Goal: Ask a question

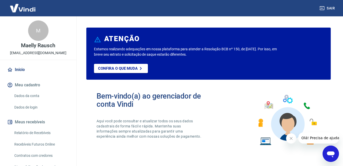
click at [332, 154] on icon "Abrir janela de mensagens" at bounding box center [331, 155] width 8 height 6
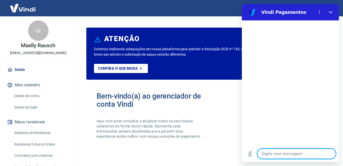
click at [282, 153] on textarea at bounding box center [296, 154] width 79 height 10
type textarea "B"
type textarea "x"
type textarea "Bo"
type textarea "x"
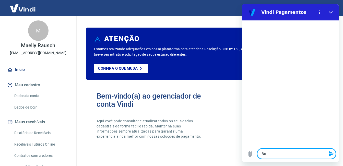
type textarea "Boa"
type textarea "x"
type textarea "Boa"
type textarea "x"
type textarea "Boa t"
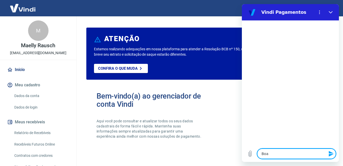
type textarea "x"
type textarea "Boa ta"
type textarea "x"
type textarea "Boa tar"
type textarea "x"
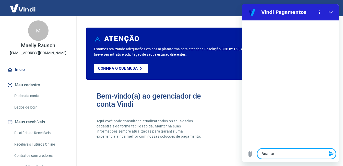
type textarea "Boa tard"
type textarea "x"
type textarea "Boa tarde"
type textarea "x"
type textarea "Boa tarde,"
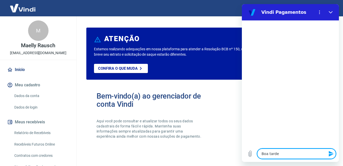
type textarea "x"
type textarea "Boa tarde,"
type textarea "x"
type textarea "Boa tarde, e"
type textarea "x"
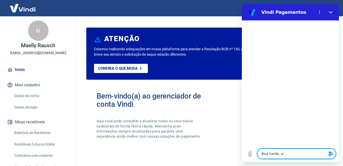
type textarea "Boa tarde, es"
type textarea "x"
type textarea "Boa tarde, est"
type textarea "x"
type textarea "Boa tarde, esto"
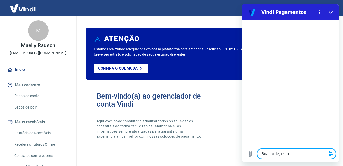
type textarea "x"
type textarea "Boa tarde, estou"
type textarea "x"
type textarea "Boa tarde, estou"
type textarea "x"
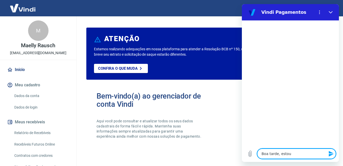
type textarea "Boa tarde, estou p"
type textarea "x"
type textarea "Boa tarde, estou pr"
type textarea "x"
type textarea "Boa tarde, estou pre"
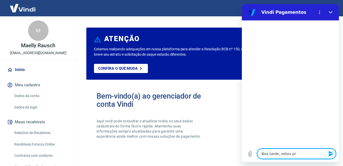
type textarea "x"
type textarea "Boa tarde, estou prec"
type textarea "x"
type textarea "Boa tarde, estou preci"
type textarea "x"
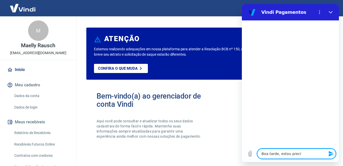
type textarea "Boa tarde, estou prec"
type textarea "x"
type textarea "Boa tarde, estou pre"
type textarea "x"
type textarea "Boa tarde, estou pr"
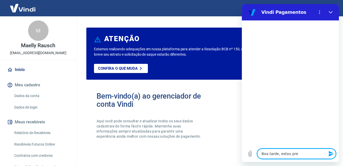
type textarea "x"
type textarea "Boa tarde, estou p"
type textarea "x"
type textarea "Boa tarde, estou"
type textarea "x"
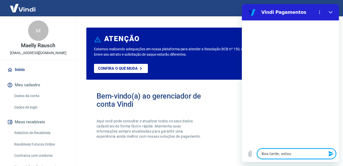
type textarea "Boa tarde, estou"
type textarea "x"
type textarea "Boa tarde, esto"
type textarea "x"
type textarea "Boa tarde, estou"
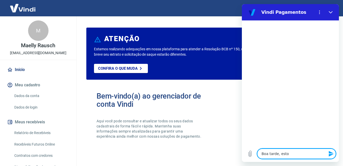
type textarea "x"
type textarea "Boa tarde, estou"
type textarea "x"
type textarea "Boa tarde, estou t"
type textarea "x"
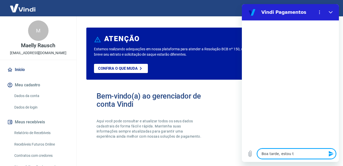
type textarea "Boa tarde, estou te"
type textarea "x"
type textarea "Boa tarde, estou ten"
type textarea "x"
type textarea "Boa tarde, estou tent"
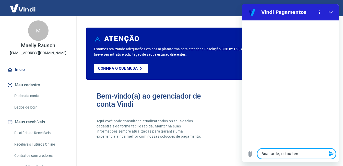
type textarea "x"
type textarea "Boa tarde, estou tenta"
type textarea "x"
type textarea "Boa tarde, estou tentan"
type textarea "x"
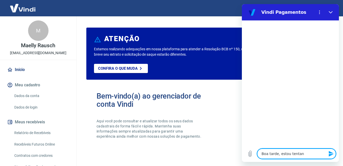
type textarea "Boa tarde, estou tentand"
type textarea "x"
type textarea "Boa tarde, estou tentando"
type textarea "x"
type textarea "Boa tarde, estou tentando"
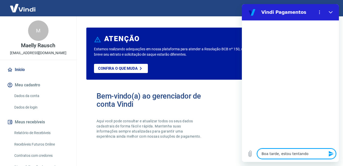
type textarea "x"
type textarea "Boa tarde, estou tentando f"
type textarea "x"
type textarea "Boa tarde, estou tentando fa"
type textarea "x"
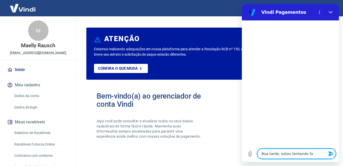
type textarea "Boa tarde, estou tentando faz"
type textarea "x"
type textarea "Boa tarde, estou tentando faze"
type textarea "x"
type textarea "Boa tarde, estou tentando fazer"
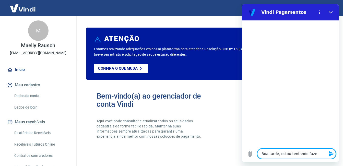
type textarea "x"
type textarea "Boa tarde, estou tentando fazer"
type textarea "x"
type textarea "Boa tarde, estou tentando fazer u"
type textarea "x"
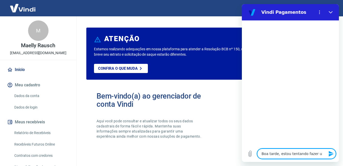
type textarea "Boa tarde, estou tentando fazer um"
type textarea "x"
type textarea "Boa tarde, estou tentando fazer uma"
type textarea "x"
type textarea "Boa tarde, estou tentando fazer uma"
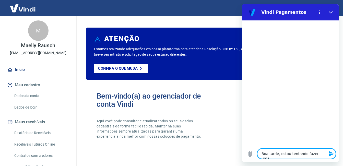
type textarea "x"
type textarea "Boa tarde, estou tentando fazer uma v"
type textarea "x"
type textarea "Boa tarde, estou tentando fazer uma ve"
type textarea "x"
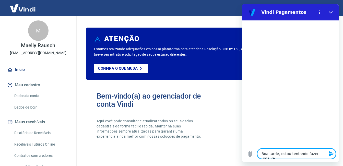
type textarea "Boa tarde, estou tentando fazer uma ven"
type textarea "x"
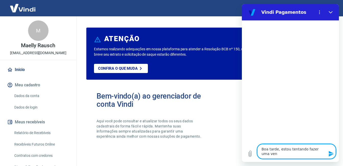
type textarea "Boa tarde, estou tentando fazer uma vend"
type textarea "x"
type textarea "Boa tarde, estou tentando fazer uma venda"
type textarea "x"
type textarea "Boa tarde, estou tentando fazer uma venda"
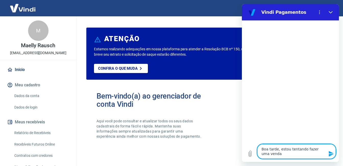
type textarea "x"
type textarea "Boa tarde, estou tentando fazer uma venda n"
type textarea "x"
type textarea "Boa tarde, estou tentando fazer uma venda no"
type textarea "x"
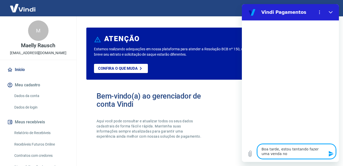
type textarea "Boa tarde, estou tentando fazer uma venda no"
type textarea "x"
type textarea "Boa tarde, estou tentando fazer uma venda no P"
type textarea "x"
type textarea "Boa tarde, estou tentando fazer uma venda no PI"
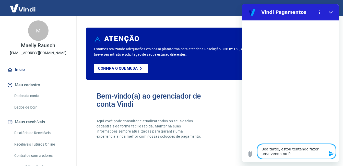
type textarea "x"
type textarea "Boa tarde, estou tentando fazer uma venda no PIX"
type textarea "x"
type textarea "Boa tarde, estou tentando fazer uma venda no PIX"
type textarea "x"
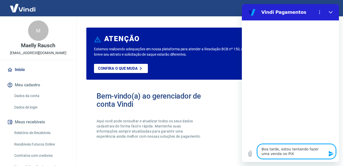
type textarea "Boa tarde, estou tentando fazer uma venda no PIX m"
type textarea "x"
type textarea "Boa tarde, estou tentando fazer uma venda no PIX ma"
type textarea "x"
type textarea "Boa tarde, estou tentando fazer uma venda no PIX mas"
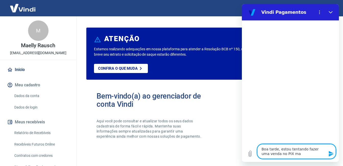
type textarea "x"
type textarea "Boa tarde, estou tentando fazer uma venda no PIX mas"
type textarea "x"
type textarea "Boa tarde, estou tentando fazer uma venda no PIX mas n"
type textarea "x"
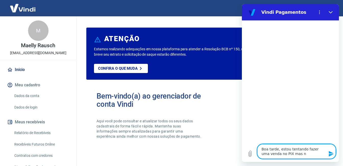
type textarea "Boa tarde, estou tentando fazer uma venda no PIX mas na"
type textarea "x"
type textarea "Boa tarde, estou tentando fazer uma venda no PIX mas nao"
type textarea "x"
type textarea "Boa tarde, estou tentando fazer uma venda no PIX mas nao"
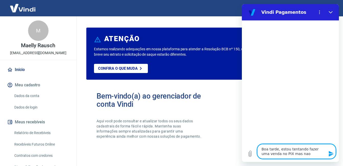
type textarea "x"
type textarea "Boa tarde, estou tentando fazer uma venda no PIX mas nao e"
type textarea "x"
type textarea "Boa tarde, estou tentando fazer uma venda no PIX mas nao es"
type textarea "x"
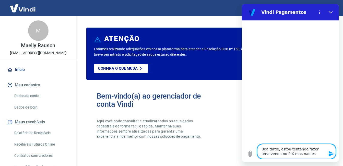
type textarea "Boa tarde, estou tentando fazer uma venda no PIX mas nao est"
type textarea "x"
type textarea "Boa tarde, estou tentando fazer uma venda no PIX mas nao esta"
type textarea "x"
type textarea "Boa tarde, estou tentando fazer uma venda no PIX mas nao esta"
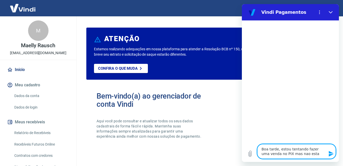
type textarea "x"
type textarea "Boa tarde, estou tentando fazer uma venda no PIX mas nao esta s"
type textarea "x"
type textarea "Boa tarde, estou tentando fazer uma venda no PIX mas nao esta se"
type textarea "x"
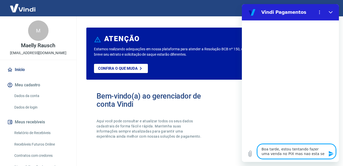
type textarea "Boa tarde, estou tentando fazer uma venda no PIX mas nao esta sen"
type textarea "x"
type textarea "Boa tarde, estou tentando fazer uma venda no PIX mas nao esta send"
type textarea "x"
type textarea "Boa tarde, estou tentando fazer uma venda no PIX mas nao esta sendo"
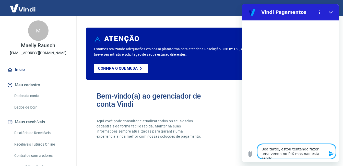
type textarea "x"
type textarea "Boa tarde, estou tentando fazer uma venda no PIX mas nao esta sendo"
type textarea "x"
type textarea "Boa tarde, estou tentando fazer uma venda no PIX mas nao esta sendo p"
type textarea "x"
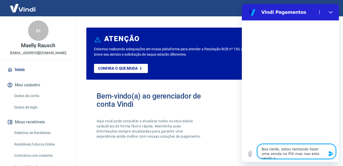
type textarea "Boa tarde, estou tentando fazer uma venda no PIX mas nao esta sendo po"
type textarea "x"
type textarea "Boa tarde, estou tentando fazer uma venda no PIX mas nao esta sendo pos"
type textarea "x"
type textarea "Boa tarde, estou tentando fazer uma venda no PIX mas nao esta sendo poss"
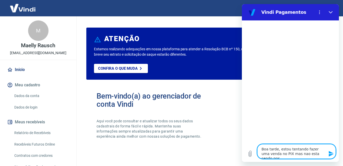
type textarea "x"
type textarea "Boa tarde, estou tentando fazer uma venda no PIX mas nao esta sendo possí"
type textarea "x"
type textarea "Boa tarde, estou tentando fazer uma venda no PIX mas nao esta sendo possív"
type textarea "x"
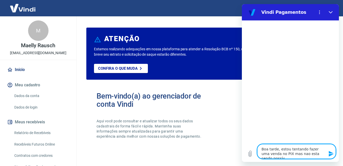
type textarea "Boa tarde, estou tentando fazer uma venda no PIX mas nao esta sendo possíve"
type textarea "x"
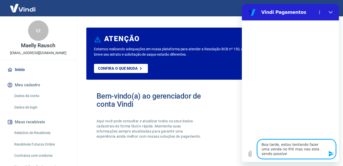
type textarea "Boa tarde, estou tentando fazer uma venda no PIX mas nao esta sendo possível"
type textarea "x"
type textarea "Boa tarde, estou tentando fazer uma venda no PIX mas nao esta sendo possível."
type textarea "x"
click at [288, 144] on textarea "Boa tarde, estou tentando fazer uma venda no PIX mas nao esta sendo possível." at bounding box center [296, 149] width 79 height 19
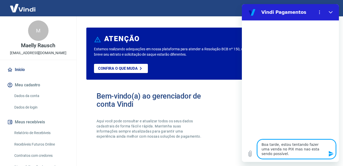
type textarea "Boa tarde, estou tentando fazer uma venda no PIX mas nao esta sendo possível."
type textarea "x"
type textarea "Boa tarde, estou ptentando fazer uma venda no PIX mas nao esta sendo possível."
type textarea "x"
type textarea "Boa tarde, estou prtentando fazer uma venda no PIX mas nao esta sendo possível."
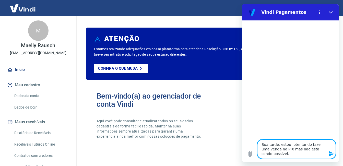
type textarea "x"
type textarea "Boa tarde, estou pretentando fazer uma venda no PIX mas nao esta sendo possível."
type textarea "x"
type textarea "Boa tarde, estou prectentando fazer uma venda no PIX mas nao esta sendo possíve…"
type textarea "x"
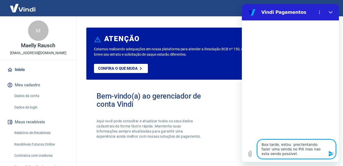
type textarea "Boa tarde, estou precitentando fazer uma venda no PIX mas nao esta sendo possív…"
type textarea "x"
type textarea "Boa tarde, estou precistentando fazer uma venda no PIX mas nao esta sendo possí…"
type textarea "x"
type textarea "Boa tarde, estou precisatentando fazer uma venda no PIX mas nao esta sendo poss…"
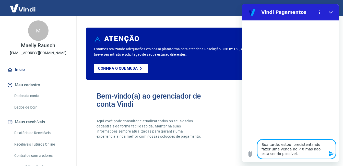
type textarea "x"
type textarea "Boa tarde, estou precisantentando fazer uma venda no PIX mas nao esta sendo pos…"
type textarea "x"
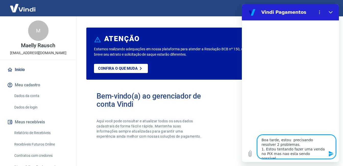
click at [318, 153] on textarea "Boa tarde, estou precisando resolver 2 problemas. 1. Estou tentando fazer uma v…" at bounding box center [296, 147] width 79 height 24
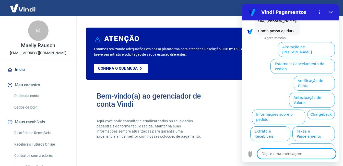
scroll to position [64, 0]
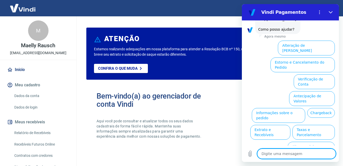
click at [274, 156] on textarea at bounding box center [296, 154] width 79 height 10
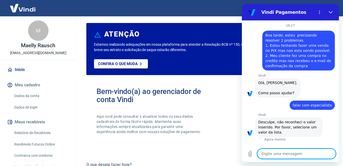
scroll to position [4, 0]
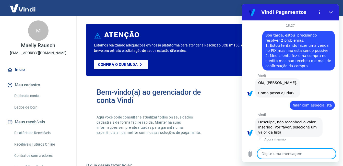
click at [286, 153] on textarea at bounding box center [296, 154] width 79 height 10
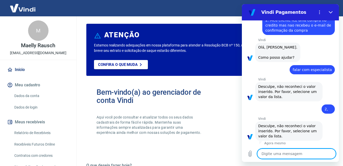
scroll to position [37, 0]
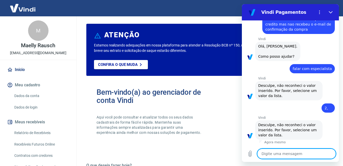
click at [286, 153] on textarea at bounding box center [296, 154] width 79 height 10
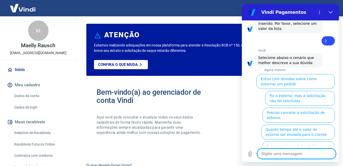
scroll to position [162, 0]
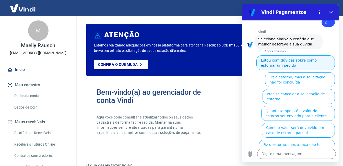
click at [294, 61] on button "Estou com dúvidas sobre como estornar um pedido" at bounding box center [296, 62] width 79 height 15
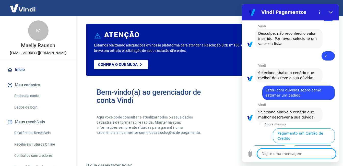
scroll to position [145, 0]
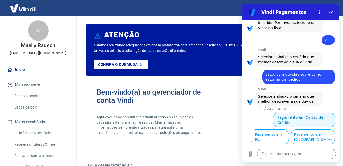
click at [302, 115] on button "Pagamento em Cartão de Crédito" at bounding box center [304, 120] width 62 height 15
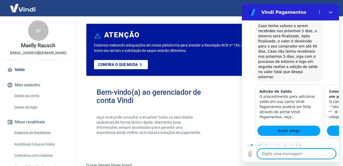
scroll to position [359, 0]
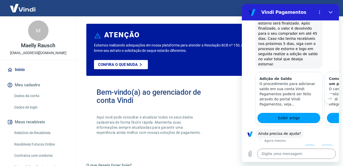
click at [307, 145] on button "Sim" at bounding box center [310, 150] width 15 height 10
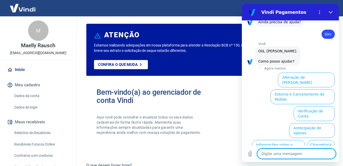
scroll to position [492, 0]
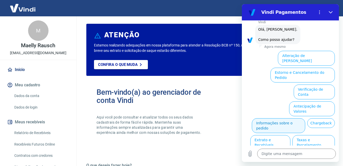
click at [306, 118] on button "Informações sobre o pedido" at bounding box center [278, 125] width 53 height 15
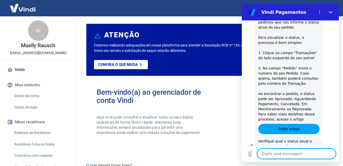
scroll to position [580, 0]
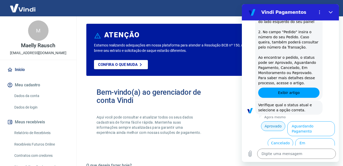
click at [267, 121] on button "Aprovado" at bounding box center [273, 126] width 25 height 10
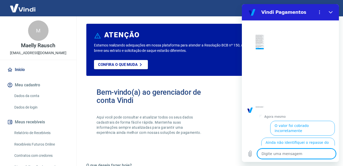
scroll to position [735, 0]
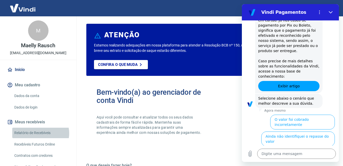
click at [40, 133] on link "Relatório de Recebíveis" at bounding box center [41, 133] width 58 height 10
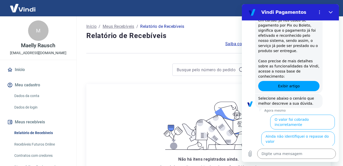
click at [104, 67] on div at bounding box center [167, 70] width 163 height 12
click at [188, 72] on input at bounding box center [207, 70] width 60 height 8
click at [333, 12] on icon "Fechar" at bounding box center [331, 12] width 4 height 4
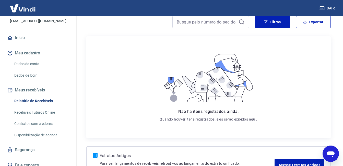
scroll to position [37, 0]
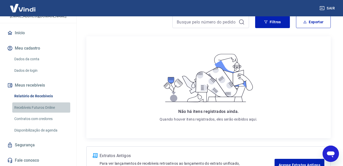
click at [42, 108] on link "Recebíveis Futuros Online" at bounding box center [41, 108] width 58 height 10
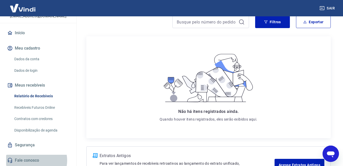
click at [35, 161] on link "Fale conosco" at bounding box center [38, 160] width 64 height 11
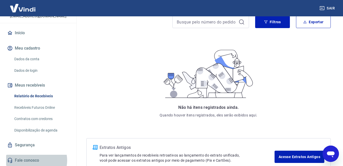
scroll to position [7, 0]
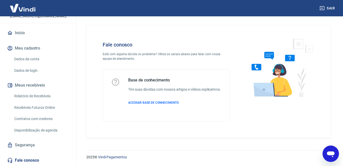
click at [169, 42] on h4 "Fale conosco" at bounding box center [166, 45] width 127 height 6
click at [162, 104] on span "ACESSAR BASE DE CONHECIMENTO" at bounding box center [153, 103] width 51 height 4
click at [27, 144] on link "Segurança" at bounding box center [38, 145] width 64 height 11
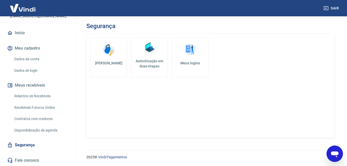
click at [32, 159] on link "Fale conosco" at bounding box center [38, 160] width 64 height 11
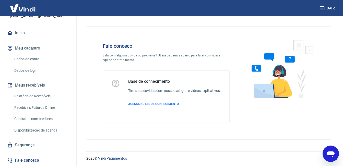
click at [327, 149] on div "Abrir janela de mensagens" at bounding box center [330, 153] width 15 height 15
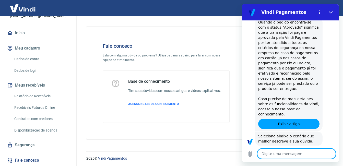
scroll to position [735, 0]
